Goal: Check status: Check status

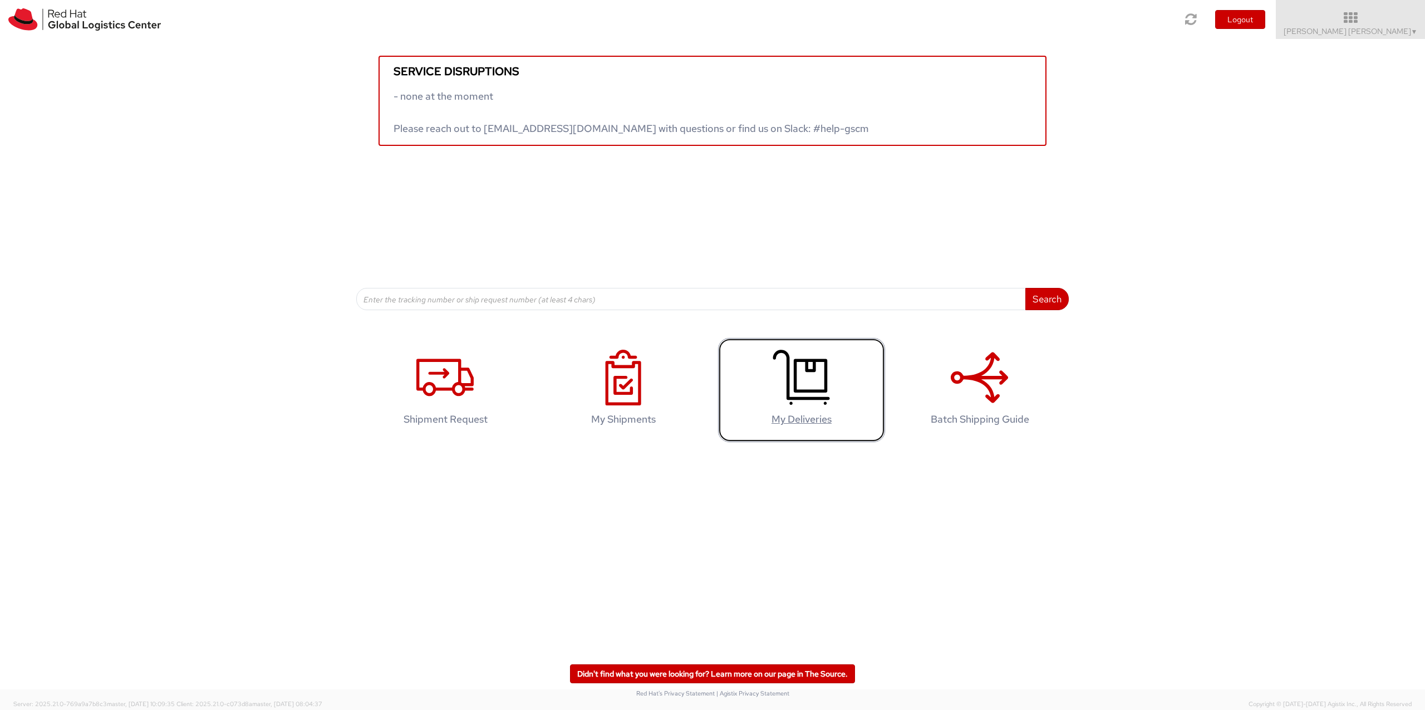
click at [823, 385] on icon at bounding box center [801, 378] width 57 height 56
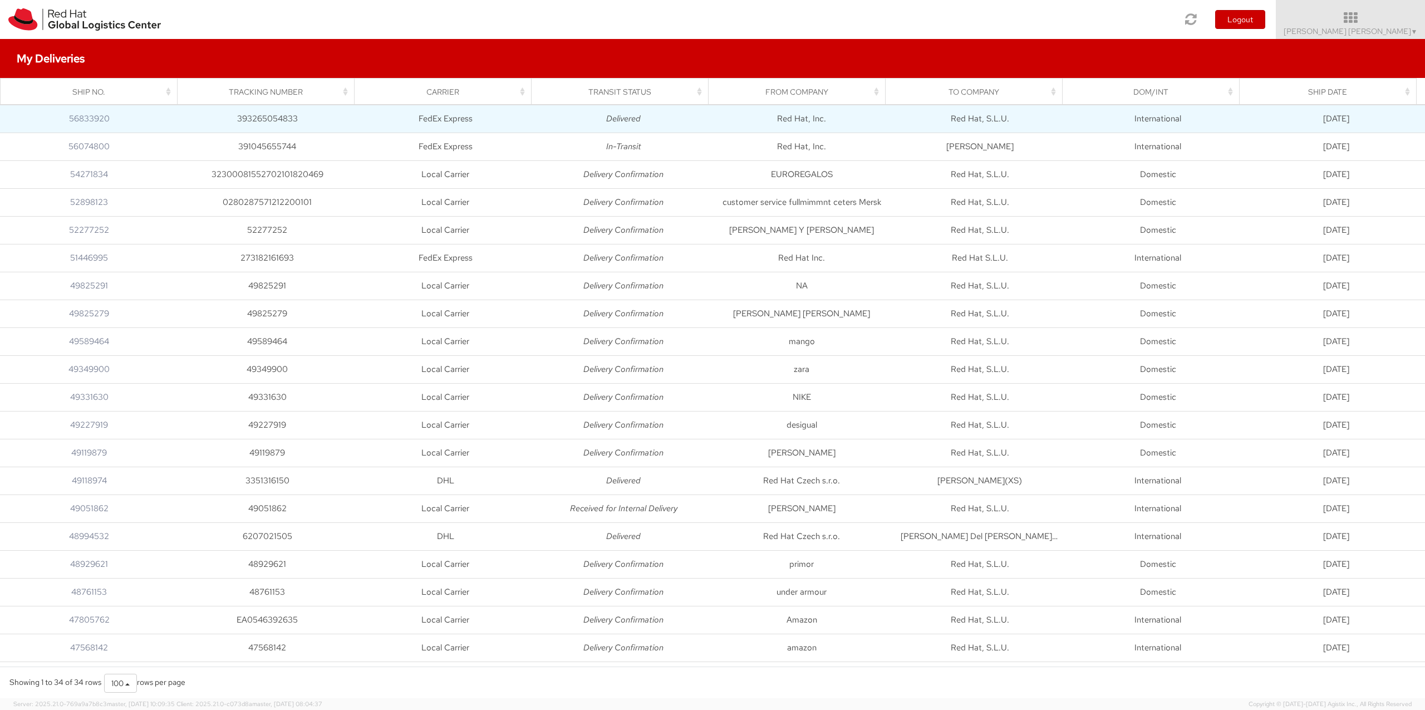
click at [1336, 116] on td "09/16/2025" at bounding box center [1336, 119] width 178 height 28
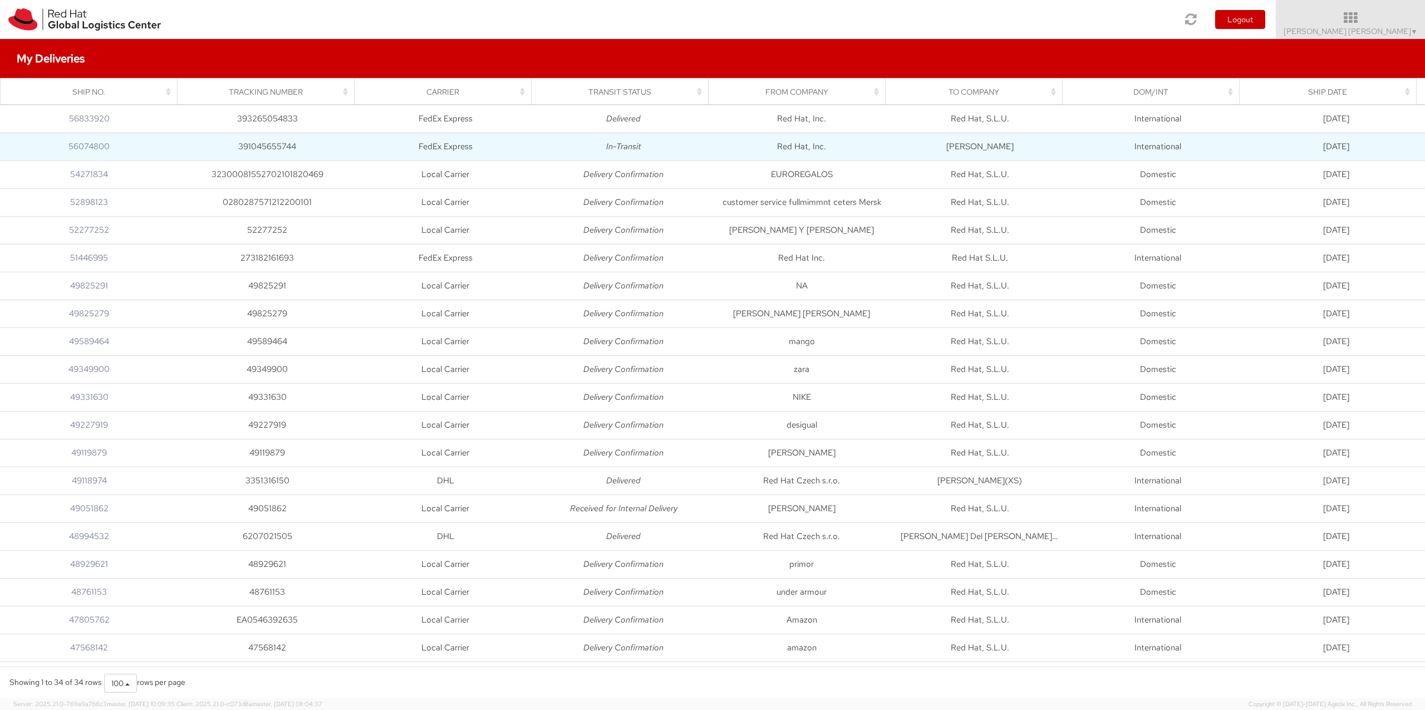
click at [1069, 146] on td "International" at bounding box center [1158, 147] width 178 height 28
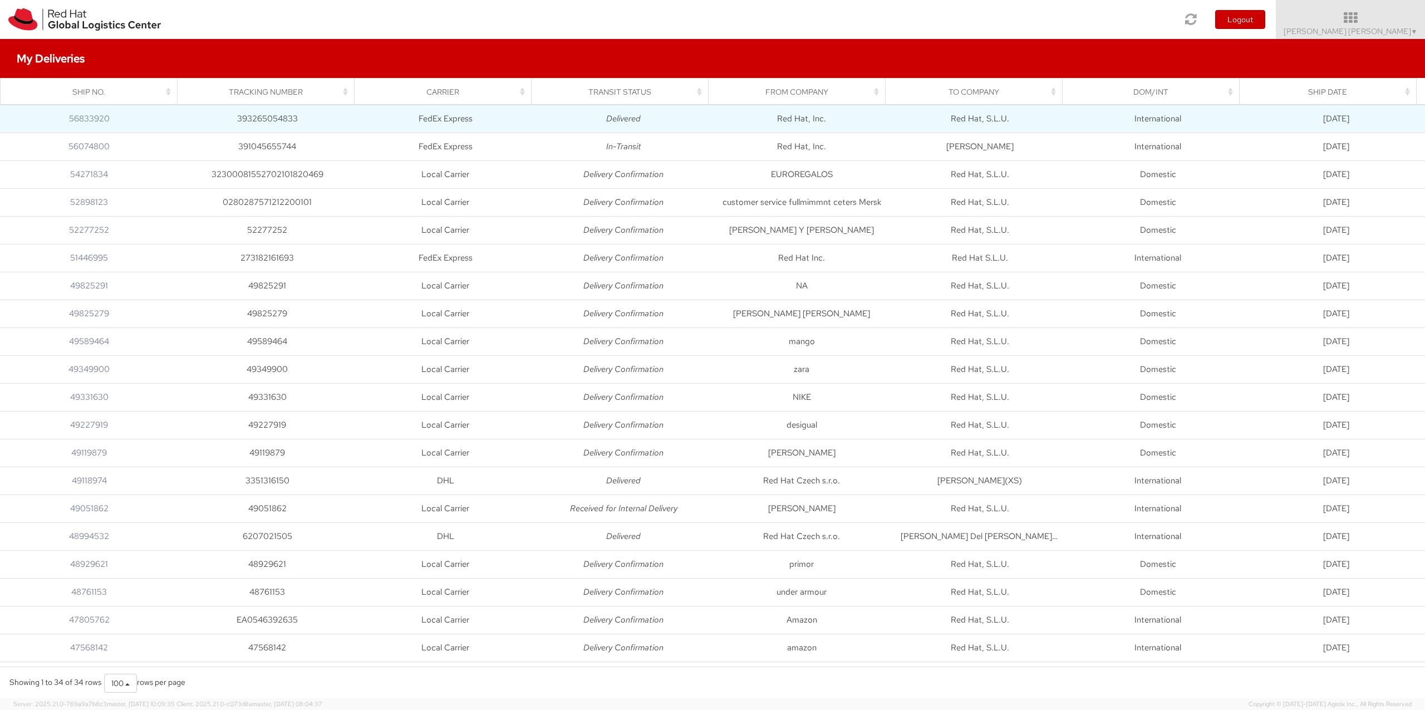
click at [1069, 119] on td "International" at bounding box center [1158, 119] width 178 height 28
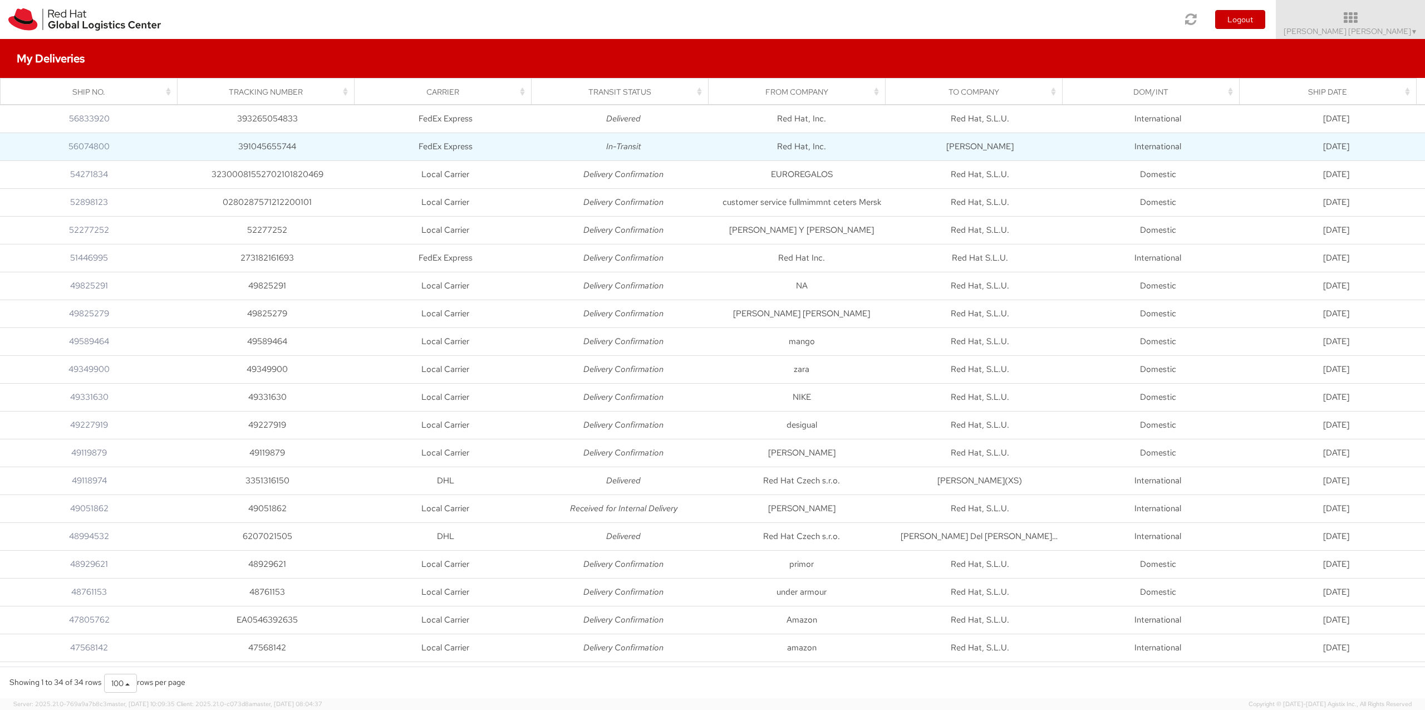
click at [1069, 149] on td "International" at bounding box center [1158, 147] width 178 height 28
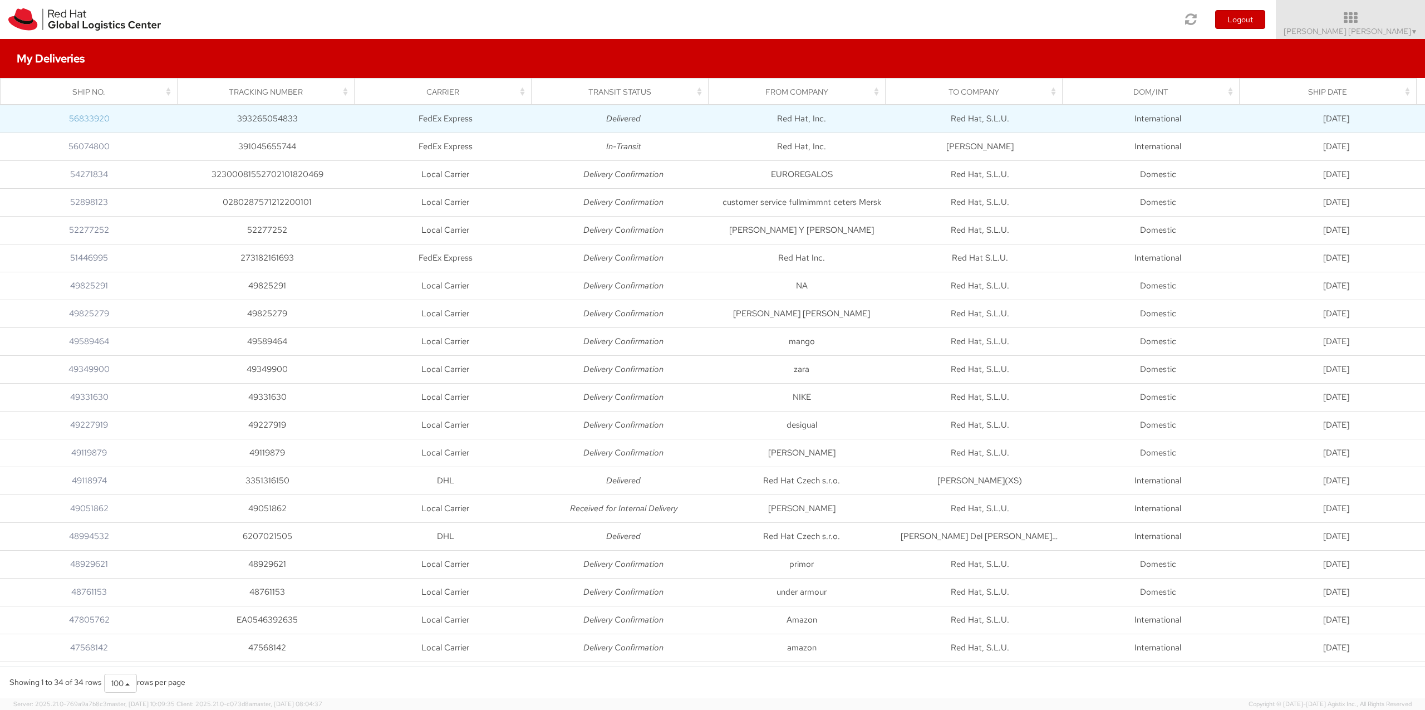
click at [89, 119] on link "56833920" at bounding box center [89, 118] width 41 height 11
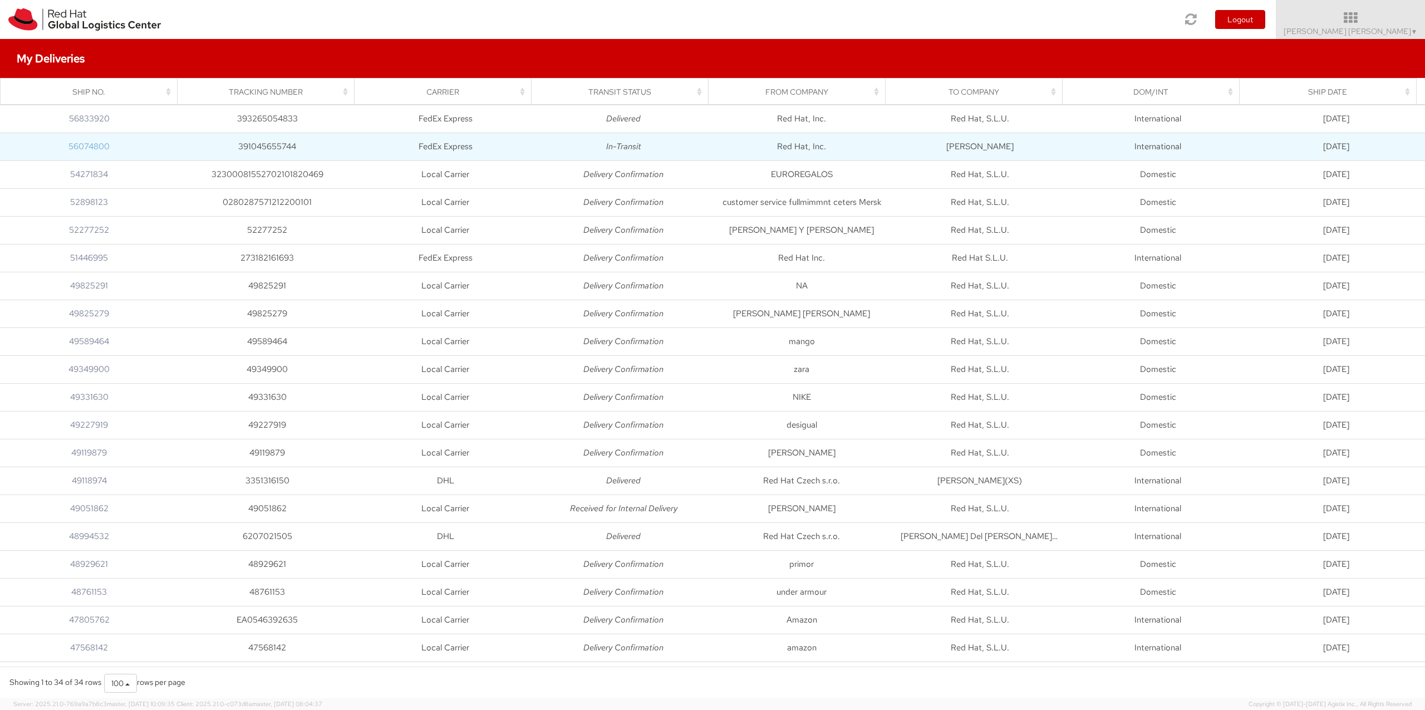
click at [82, 149] on link "56074800" at bounding box center [88, 146] width 41 height 11
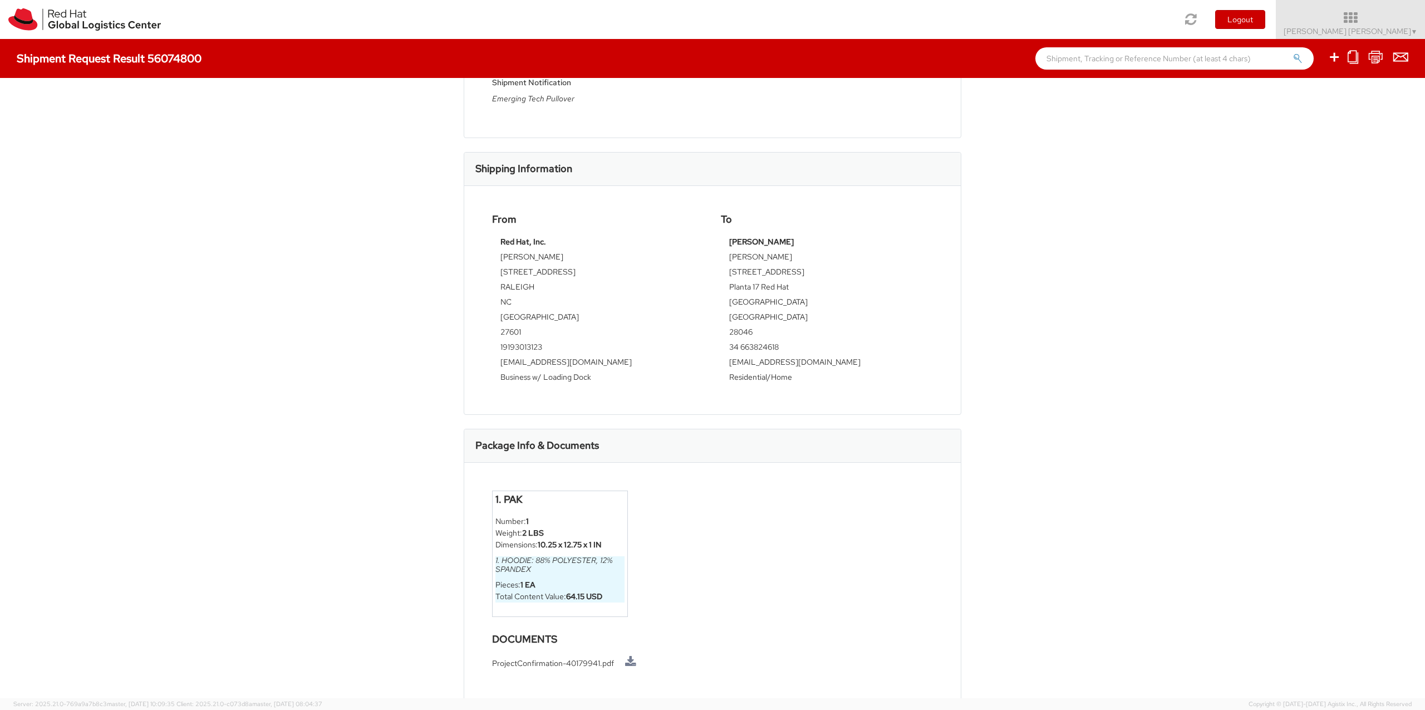
scroll to position [241, 0]
